Goal: Task Accomplishment & Management: Manage account settings

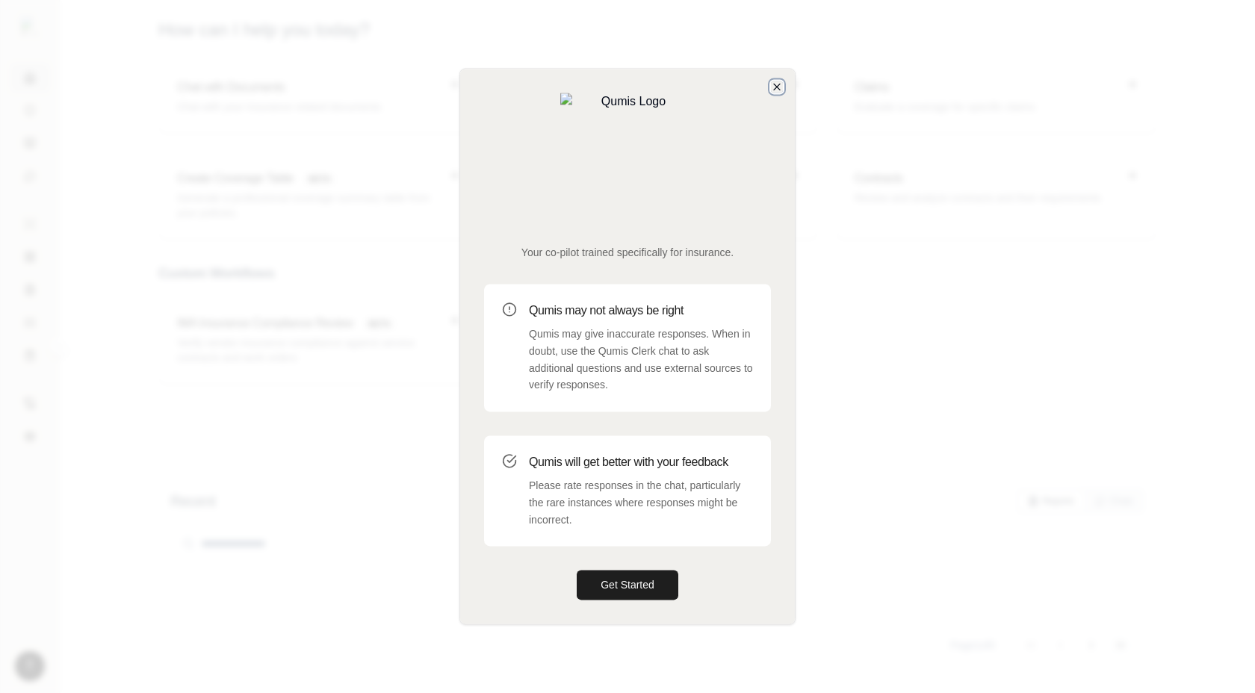
click at [775, 93] on icon "button" at bounding box center [777, 87] width 12 height 12
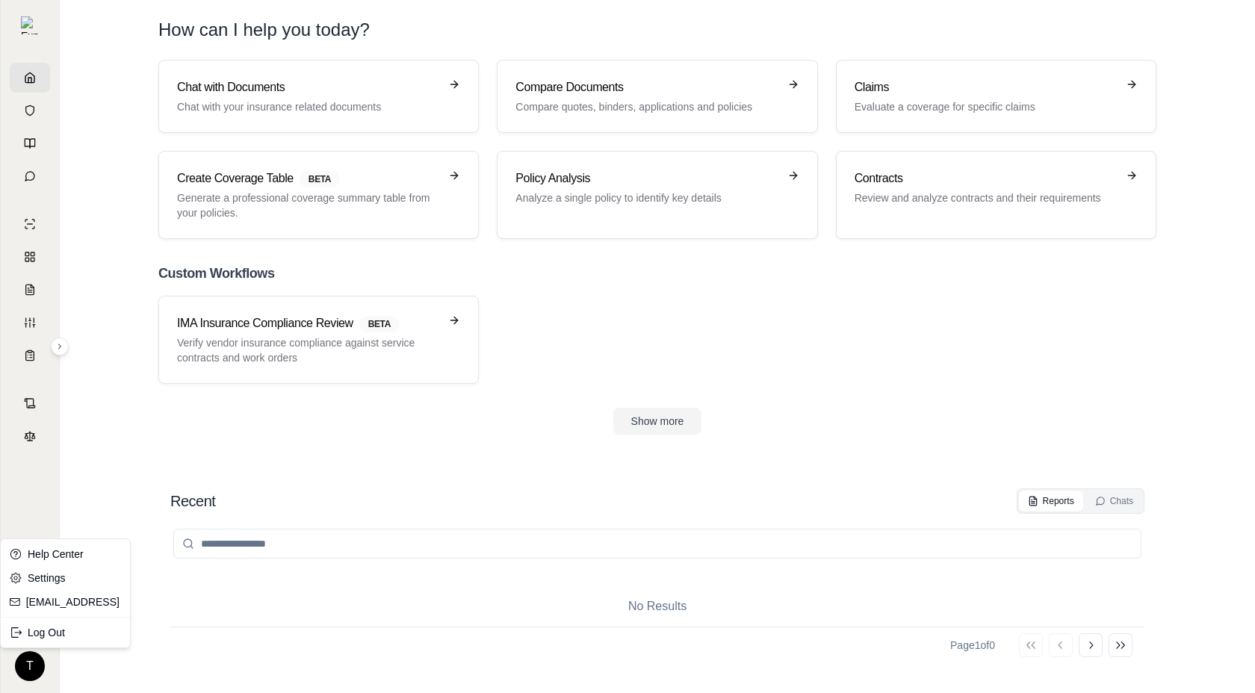
click at [18, 664] on html "T How can I help you [DATE]? Chat with Documents Chat with your insurance relat…" at bounding box center [627, 346] width 1255 height 693
click at [60, 637] on div "Log Out" at bounding box center [65, 633] width 123 height 24
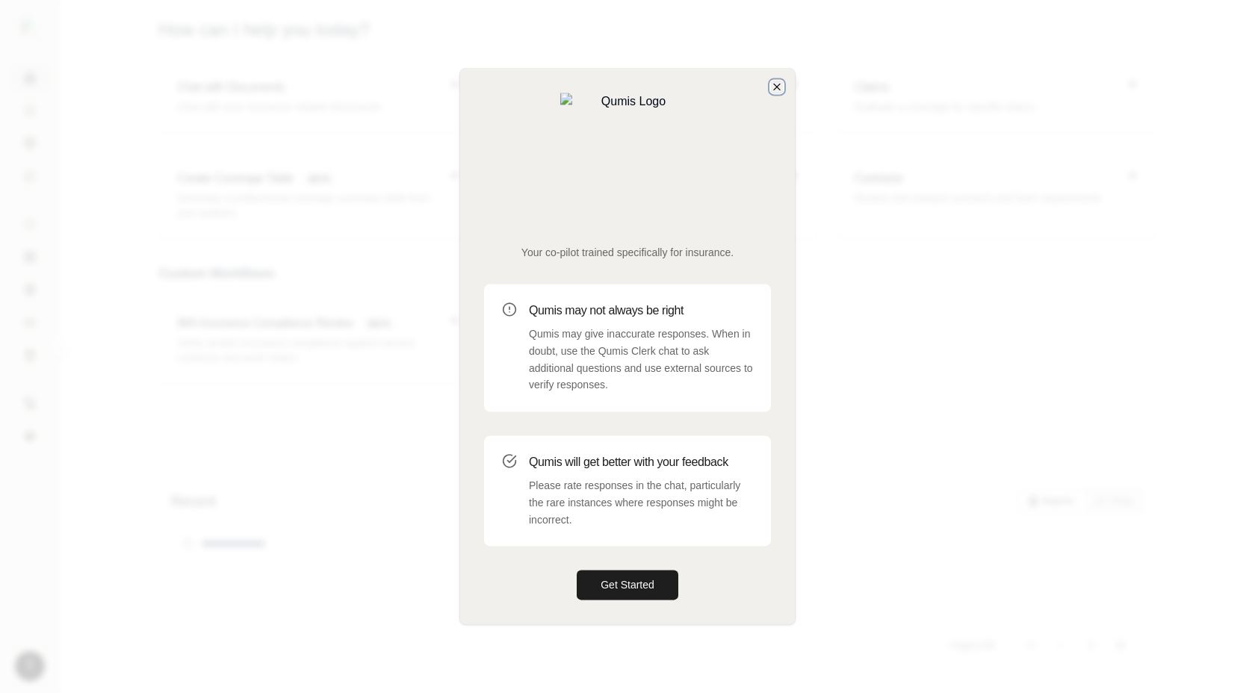
click at [772, 93] on icon "button" at bounding box center [777, 87] width 12 height 12
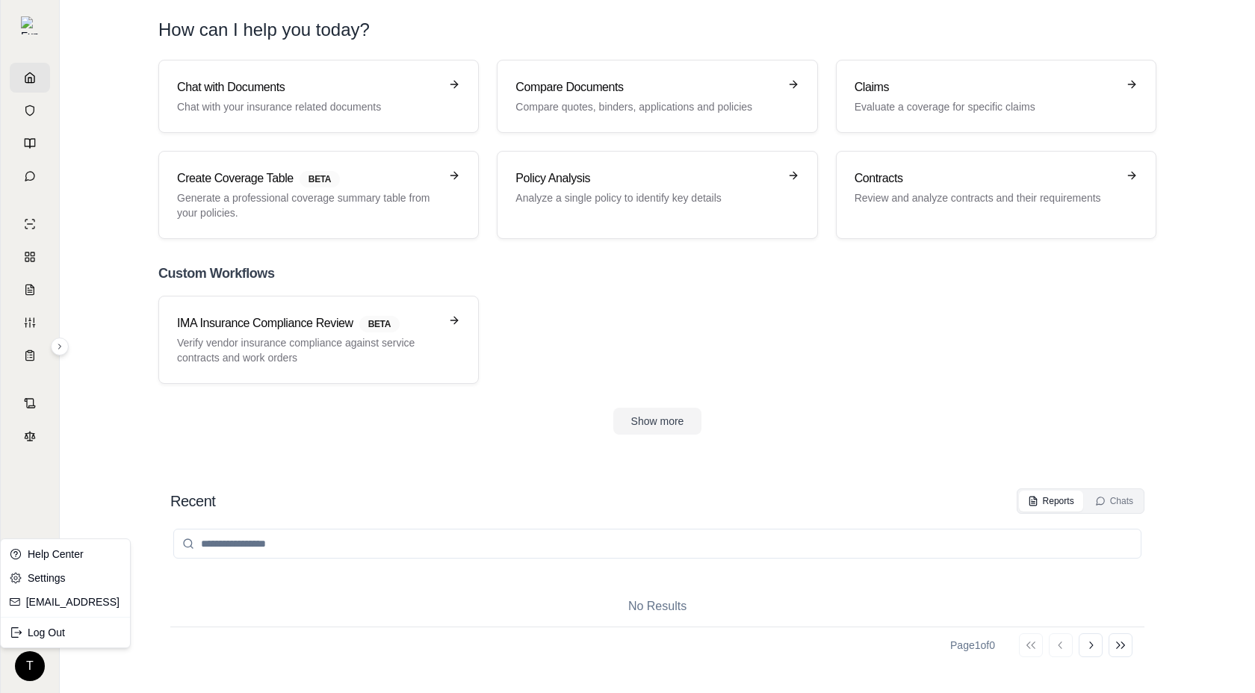
click at [28, 667] on html "T How can I help you [DATE]? Chat with Documents Chat with your insurance relat…" at bounding box center [627, 346] width 1255 height 693
click at [54, 632] on div "Log Out" at bounding box center [65, 633] width 123 height 24
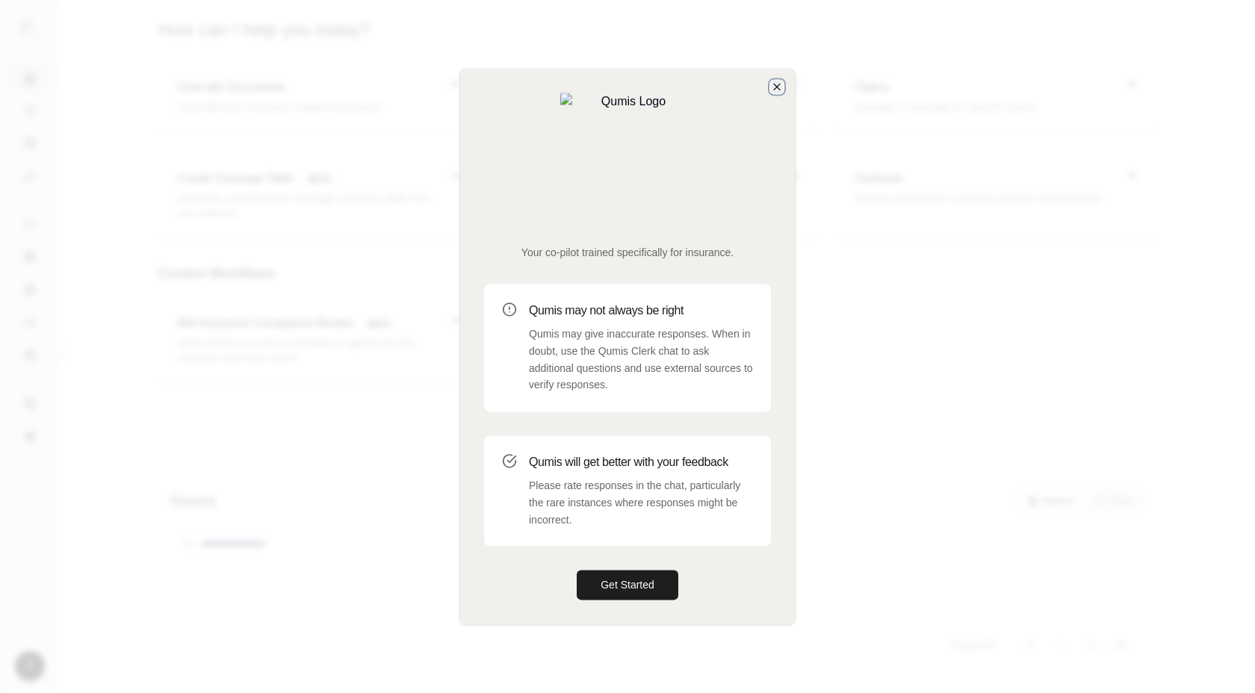
click at [778, 93] on icon "button" at bounding box center [777, 87] width 12 height 12
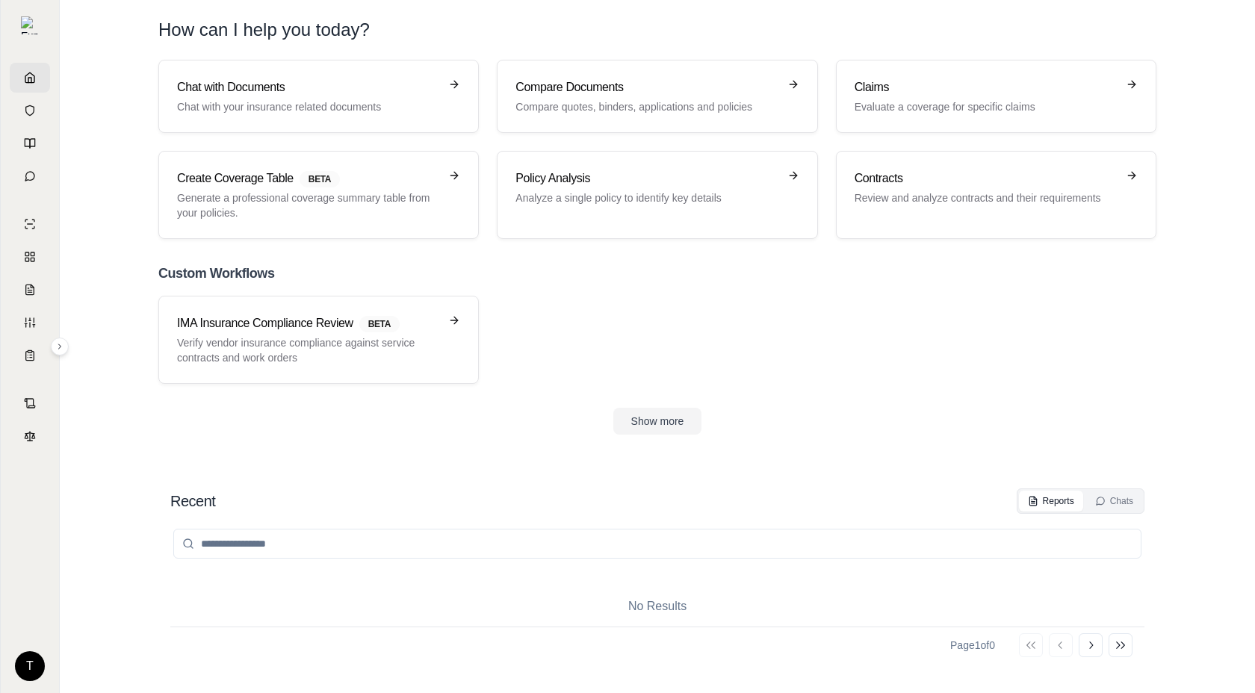
click at [38, 657] on html "T How can I help you today? Chat with Documents Chat with your insurance relate…" at bounding box center [627, 346] width 1255 height 693
click at [56, 632] on div "Log Out" at bounding box center [65, 633] width 123 height 24
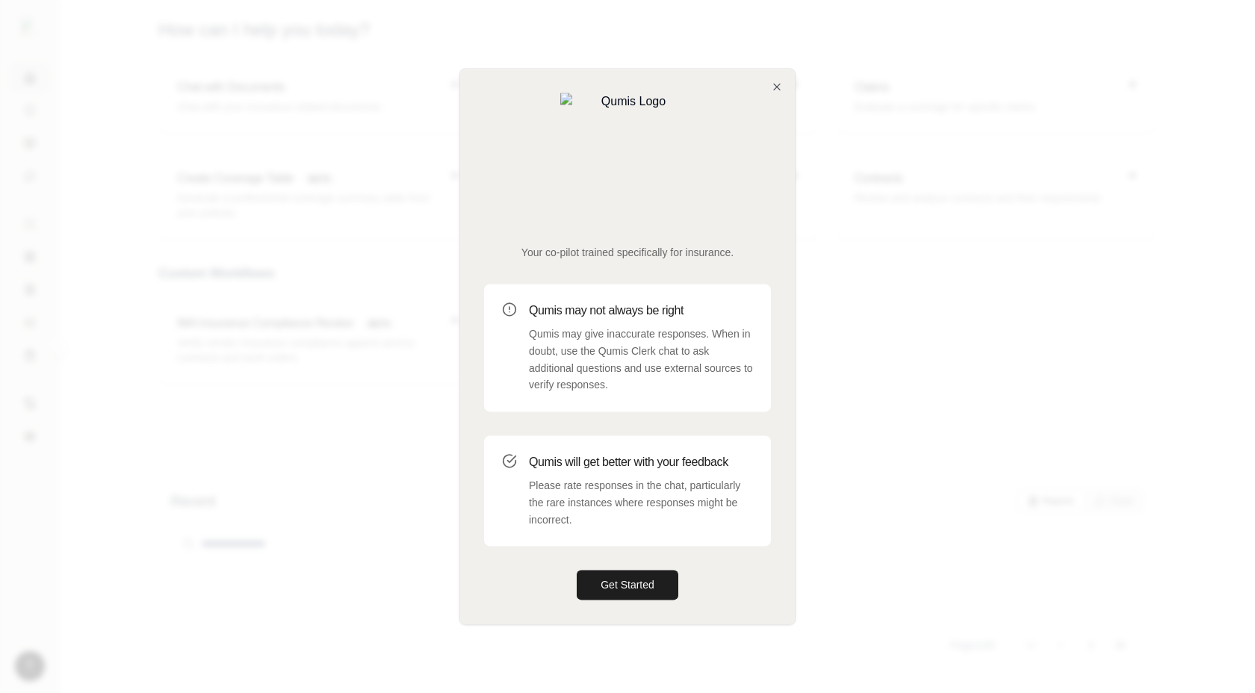
click at [832, 165] on div at bounding box center [627, 346] width 1255 height 693
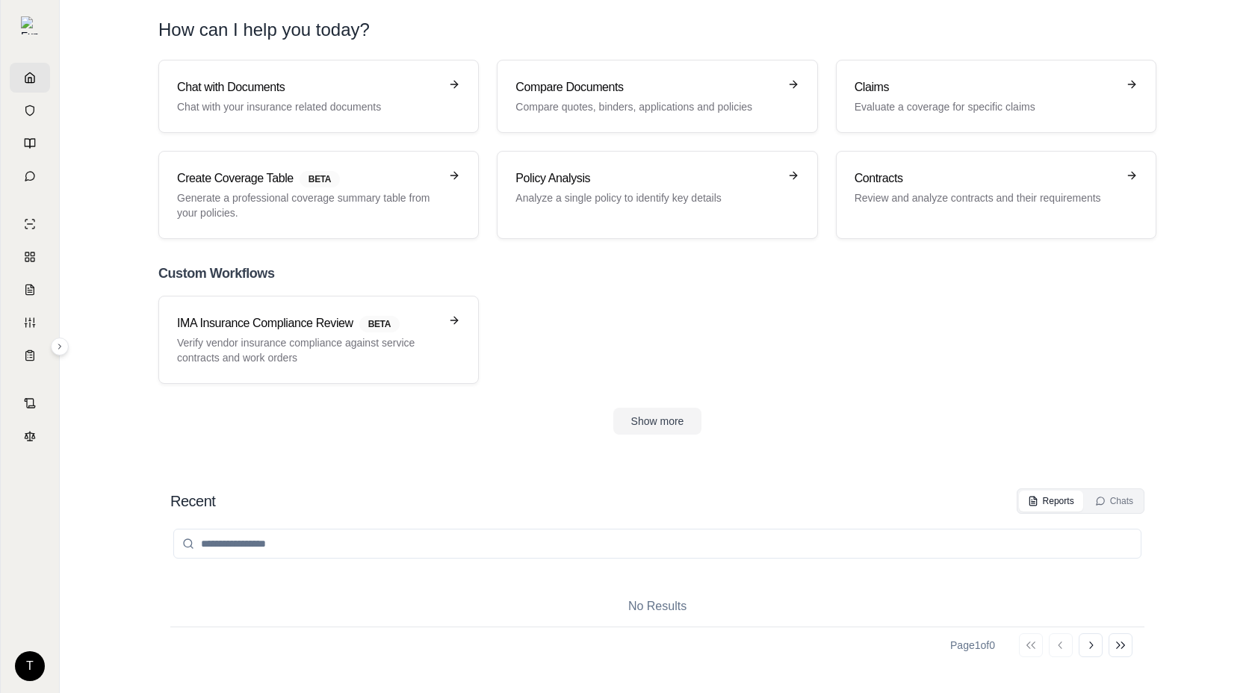
click at [30, 656] on html "T How can I help you today? Chat with Documents Chat with your insurance relate…" at bounding box center [627, 346] width 1255 height 693
click at [34, 631] on div "Log Out" at bounding box center [65, 633] width 123 height 24
